Goal: Task Accomplishment & Management: Use online tool/utility

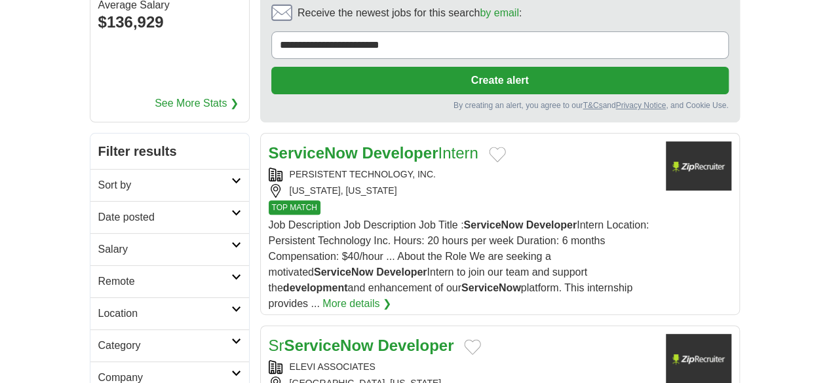
click at [231, 210] on icon at bounding box center [236, 213] width 10 height 7
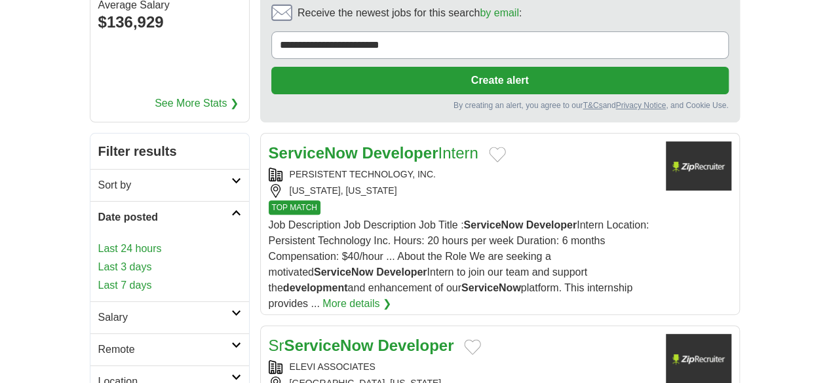
click at [98, 259] on link "Last 3 days" at bounding box center [169, 267] width 143 height 16
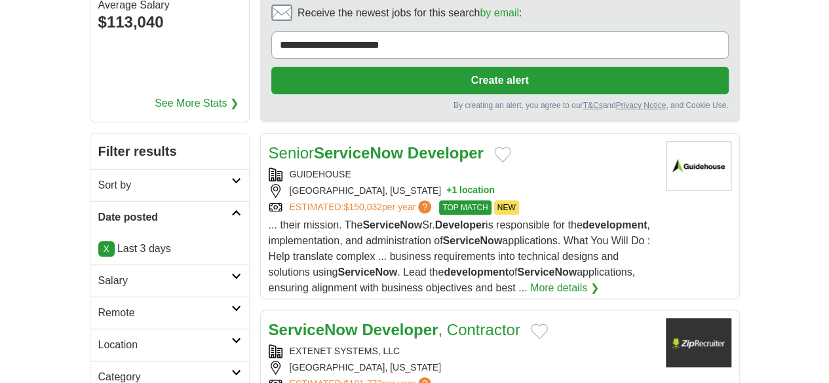
click at [231, 305] on icon at bounding box center [236, 308] width 10 height 7
click at [98, 339] on link "Remote jobs" at bounding box center [127, 344] width 59 height 11
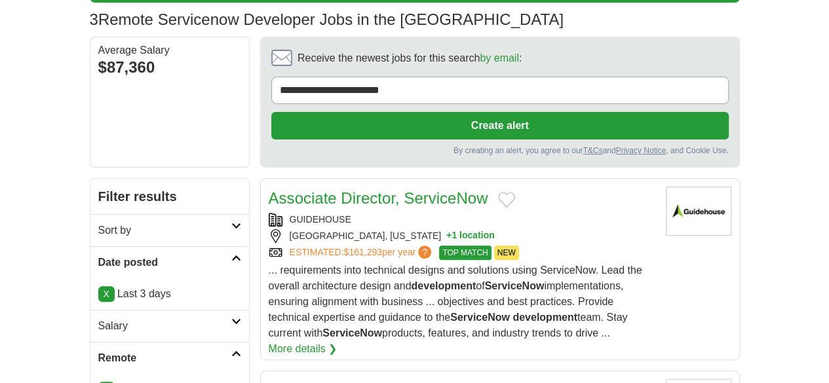
scroll to position [131, 0]
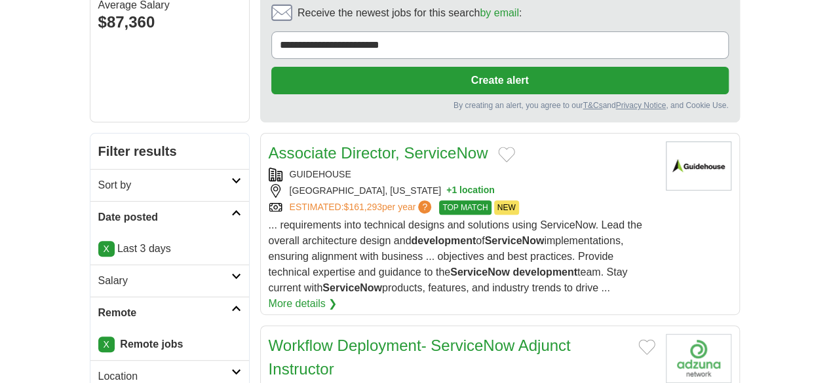
drag, startPoint x: 540, startPoint y: 99, endPoint x: 482, endPoint y: 109, distance: 58.6
click at [482, 168] on div "GUIDEHOUSE" at bounding box center [462, 175] width 386 height 14
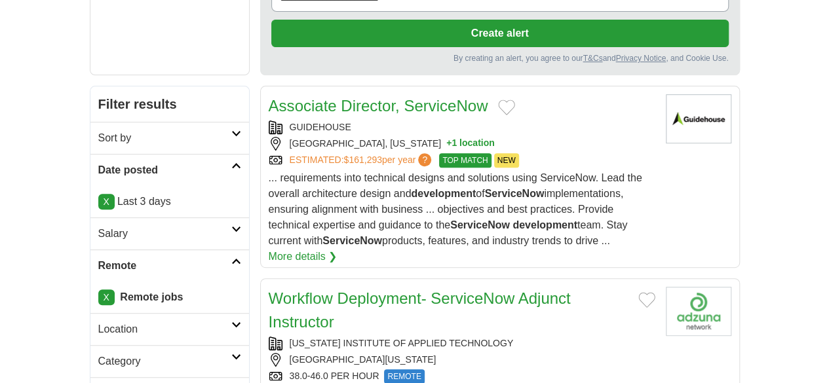
scroll to position [196, 0]
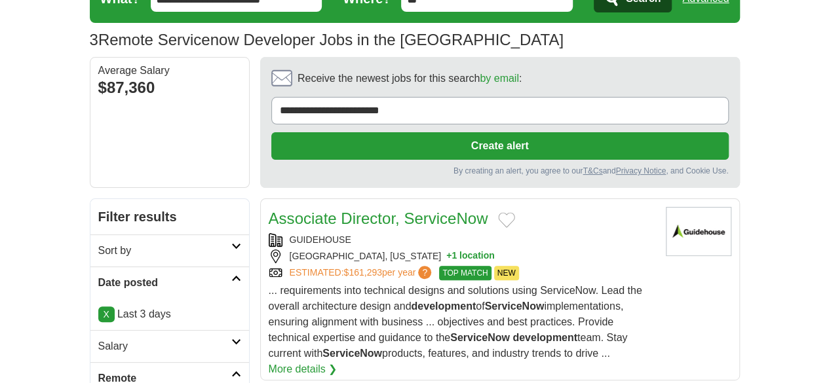
scroll to position [0, 0]
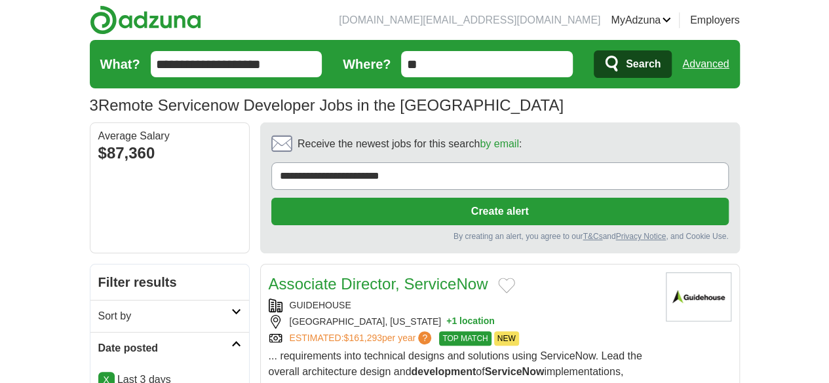
click at [204, 64] on input "**********" at bounding box center [237, 64] width 172 height 26
click at [211, 64] on input "**********" at bounding box center [237, 64] width 172 height 26
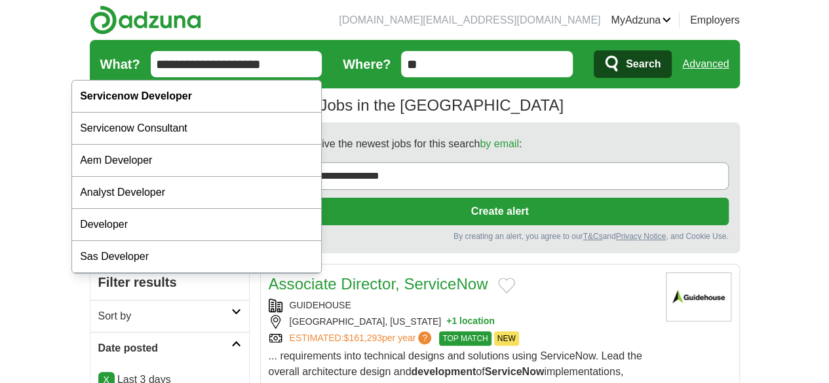
drag, startPoint x: 211, startPoint y: 64, endPoint x: 168, endPoint y: 65, distance: 42.6
click at [168, 65] on input "**********" at bounding box center [237, 64] width 172 height 26
type input "**********"
click at [593, 50] on button "Search" at bounding box center [632, 64] width 78 height 28
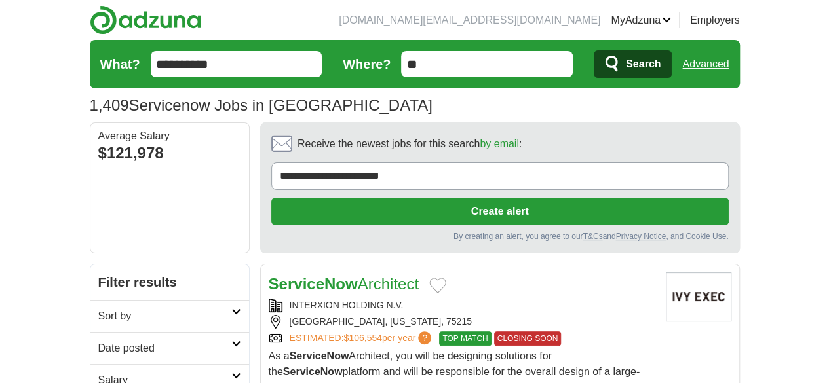
click at [483, 299] on div "INTERXION HOLDING N.V." at bounding box center [462, 306] width 386 height 14
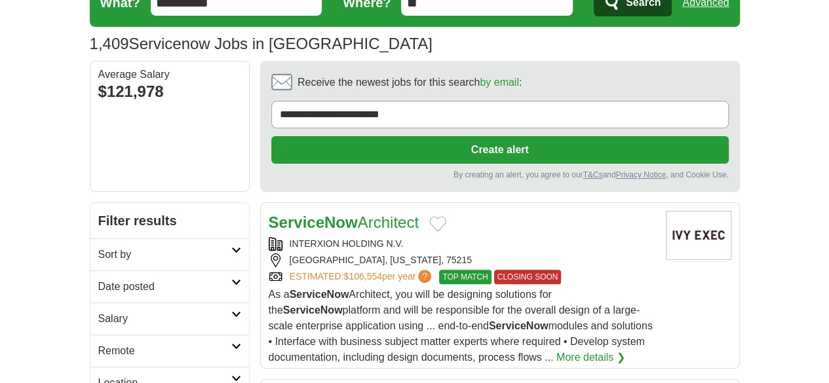
scroll to position [65, 0]
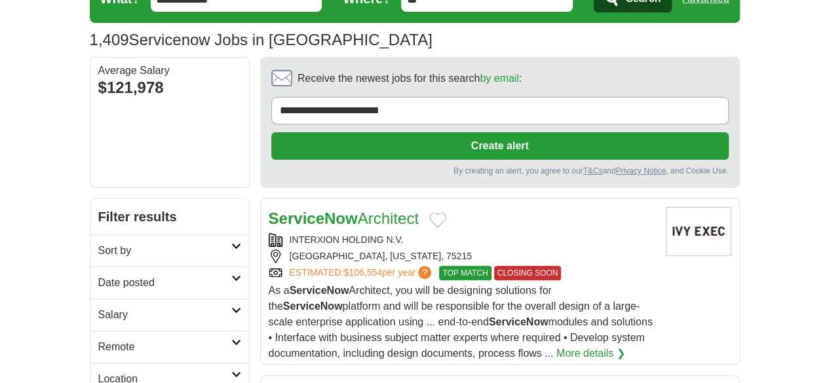
click at [198, 267] on link "Date posted" at bounding box center [169, 283] width 159 height 32
click at [98, 325] on link "Last 3 days" at bounding box center [169, 333] width 143 height 16
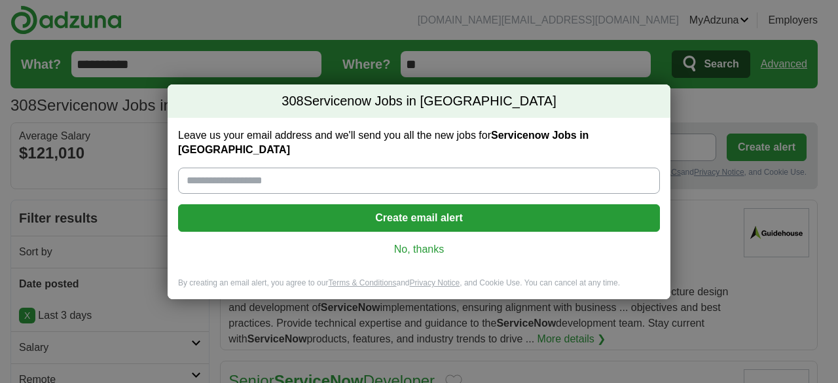
click at [434, 246] on link "No, thanks" at bounding box center [419, 249] width 461 height 14
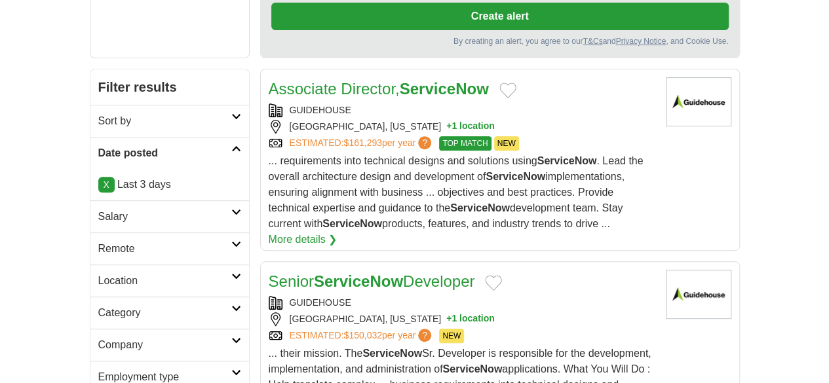
scroll to position [196, 0]
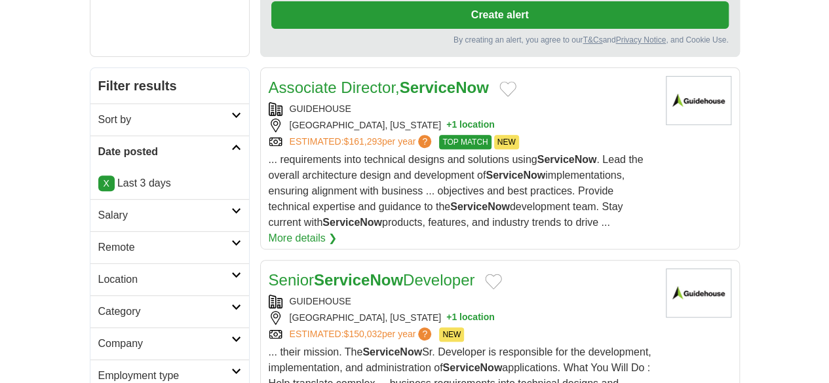
click at [231, 240] on icon at bounding box center [236, 243] width 10 height 7
click at [98, 273] on link "Remote jobs" at bounding box center [127, 278] width 59 height 11
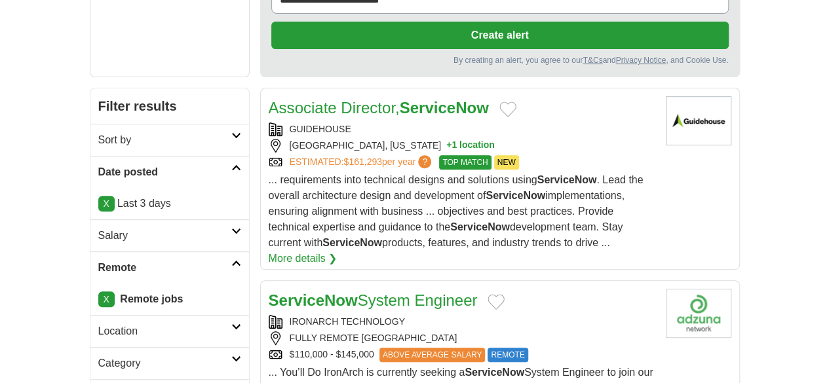
scroll to position [196, 0]
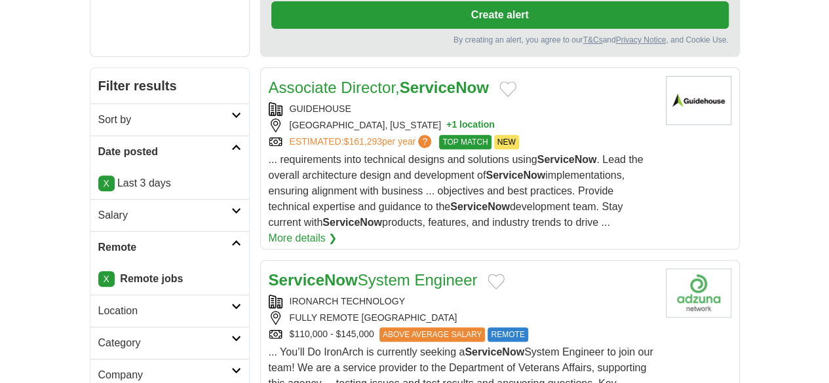
click at [551, 311] on div "FULLY REMOTE [GEOGRAPHIC_DATA]" at bounding box center [462, 318] width 386 height 14
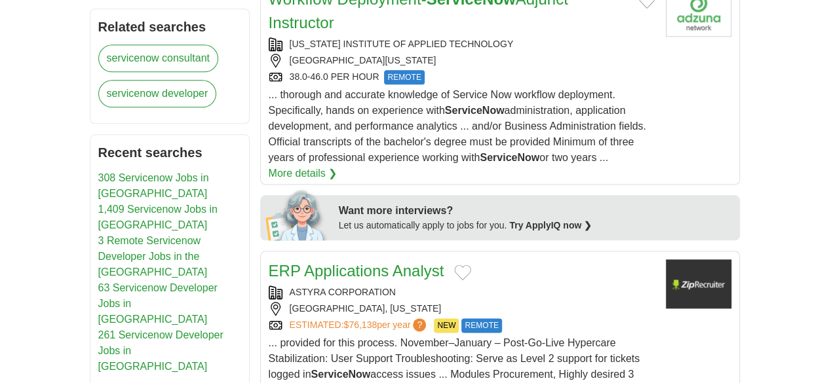
scroll to position [655, 0]
click at [477, 285] on div "ASTYRA CORPORATION" at bounding box center [462, 292] width 386 height 14
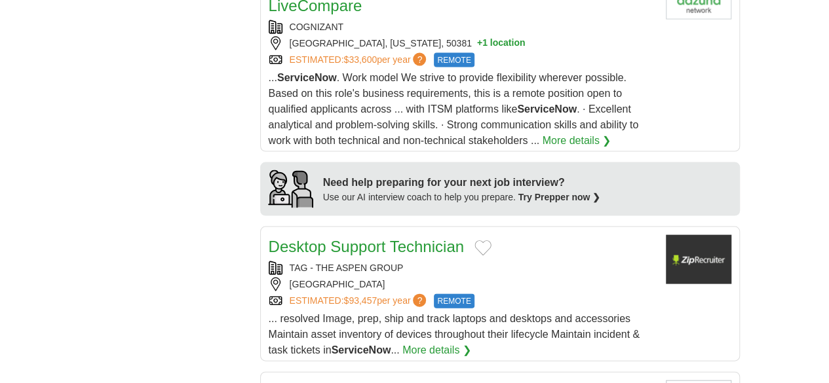
scroll to position [1244, 0]
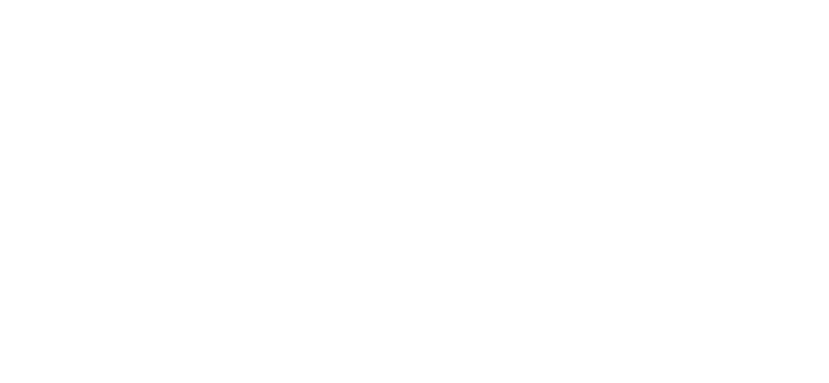
scroll to position [2423, 0]
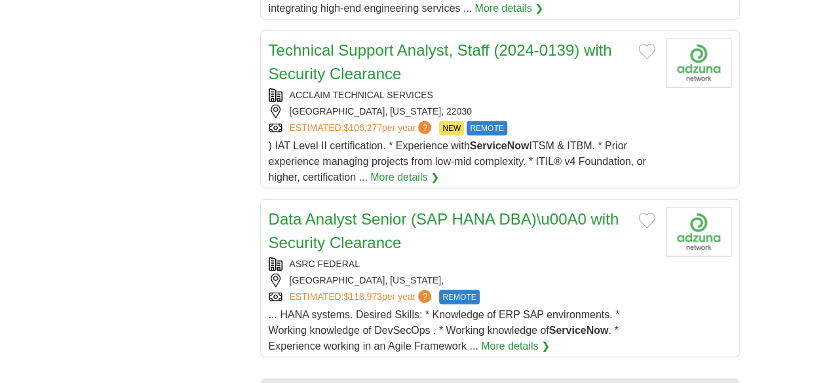
scroll to position [1703, 0]
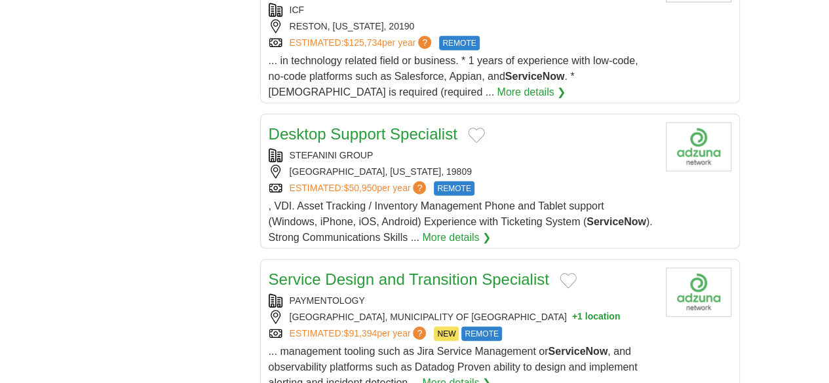
scroll to position [1572, 0]
